Goal: Transaction & Acquisition: Purchase product/service

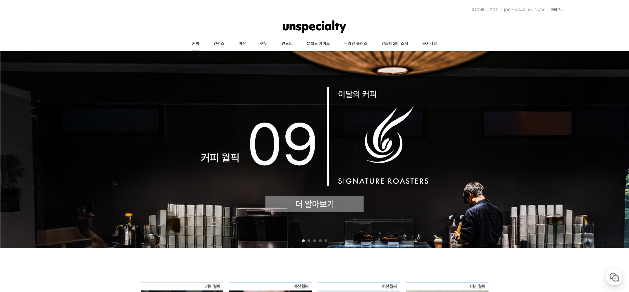
click at [192, 44] on link "커피" at bounding box center [195, 44] width 21 height 14
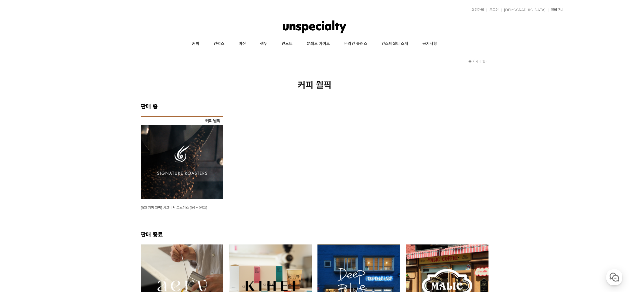
click at [189, 167] on img at bounding box center [182, 157] width 83 height 83
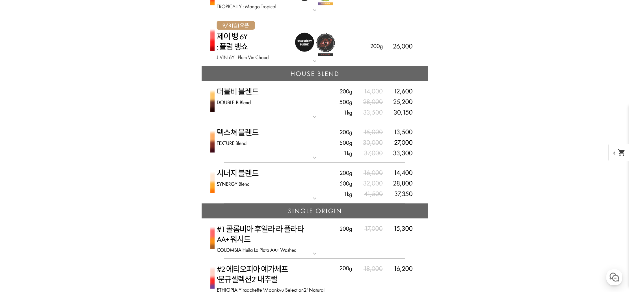
scroll to position [1442, 0]
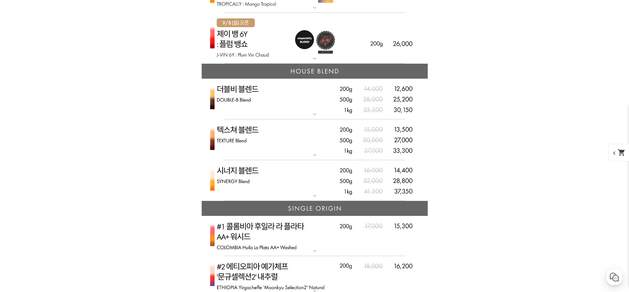
click at [315, 113] on mat-icon "expand_more" at bounding box center [314, 114] width 11 height 7
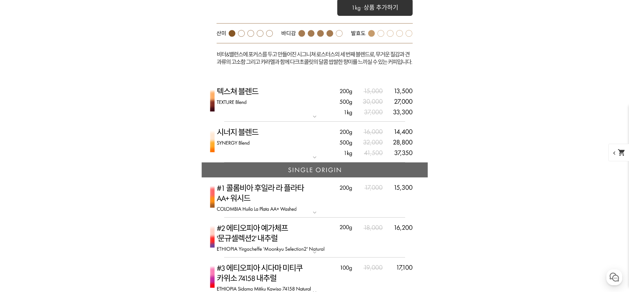
scroll to position [1725, 0]
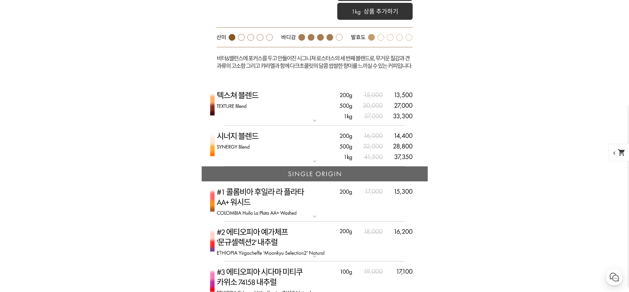
click at [315, 121] on mat-icon "expand_more" at bounding box center [314, 120] width 11 height 7
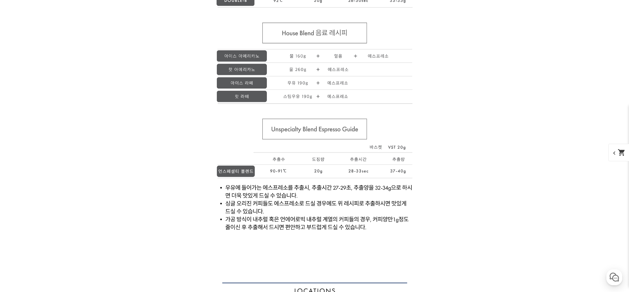
scroll to position [6353, 0]
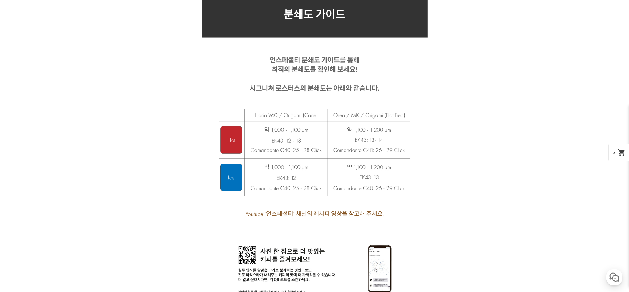
scroll to position [5285, 0]
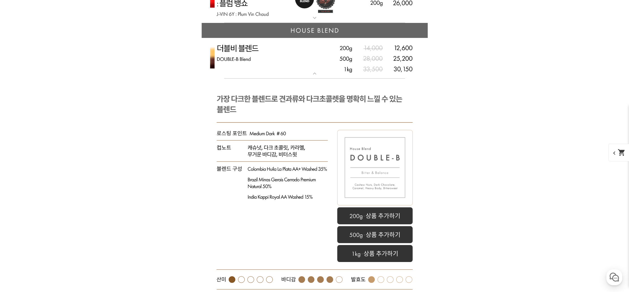
scroll to position [1313, 0]
